Goal: Task Accomplishment & Management: Use online tool/utility

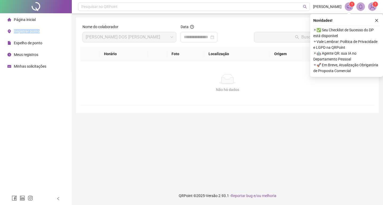
click at [39, 27] on li "Registrar ponto" at bounding box center [35, 31] width 69 height 11
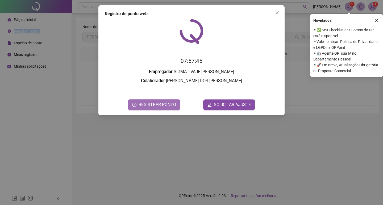
click at [144, 106] on span "REGISTRAR PONTO" at bounding box center [156, 105] width 37 height 6
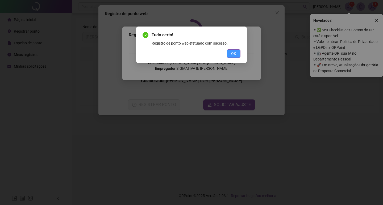
drag, startPoint x: 241, startPoint y: 54, endPoint x: 238, endPoint y: 54, distance: 2.8
click at [240, 54] on div "Tudo certo! Registro de ponto web efetuado com sucesso. OK" at bounding box center [191, 45] width 111 height 37
drag, startPoint x: 238, startPoint y: 54, endPoint x: 269, endPoint y: 13, distance: 51.4
click at [238, 53] on button "OK" at bounding box center [234, 53] width 14 height 9
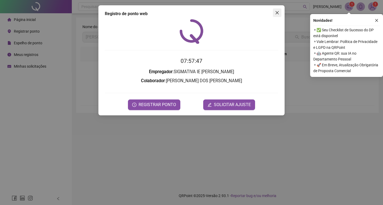
click at [278, 15] on button "Close" at bounding box center [277, 13] width 9 height 9
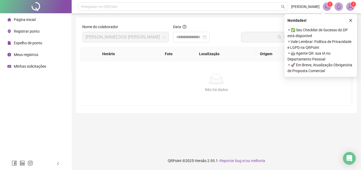
click at [167, 19] on div "Nome do colaborador [PERSON_NAME] DOS SANTOS VIRGILIO Data Buscar registros Hor…" at bounding box center [216, 66] width 281 height 96
click at [167, 20] on div "Nome do colaborador [PERSON_NAME] DOS SANTOS VIRGILIO Data Buscar registros Hor…" at bounding box center [216, 66] width 281 height 96
click at [352, 19] on icon "close" at bounding box center [351, 21] width 4 height 4
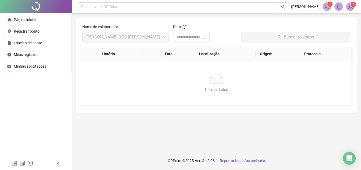
click at [115, 101] on div "Não há dados Não há dados" at bounding box center [216, 83] width 273 height 44
